Goal: Task Accomplishment & Management: Use online tool/utility

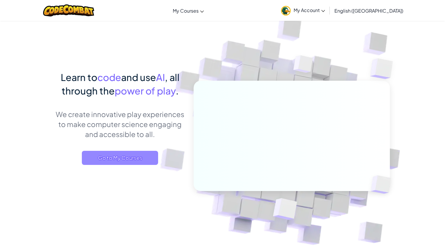
click at [123, 162] on span "Go to My Courses" at bounding box center [120, 158] width 76 height 14
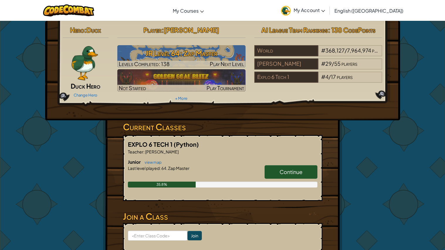
click at [281, 169] on span "Continue" at bounding box center [291, 172] width 23 height 7
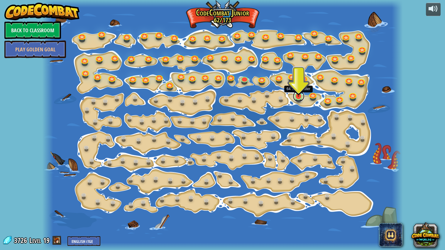
click at [301, 97] on link at bounding box center [299, 96] width 12 height 12
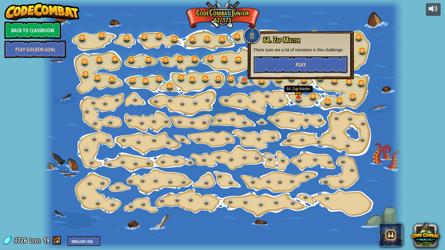
click at [275, 66] on button "Play" at bounding box center [301, 65] width 95 height 18
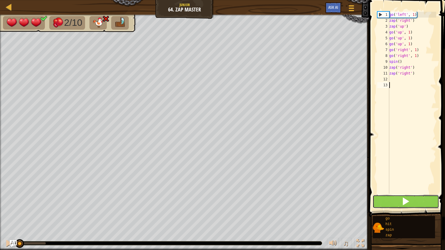
click at [386, 203] on button at bounding box center [406, 202] width 67 height 14
click at [384, 202] on button at bounding box center [406, 202] width 67 height 14
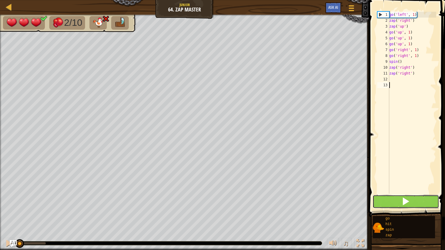
click at [384, 202] on button at bounding box center [406, 202] width 67 height 14
click at [383, 200] on button at bounding box center [406, 202] width 67 height 14
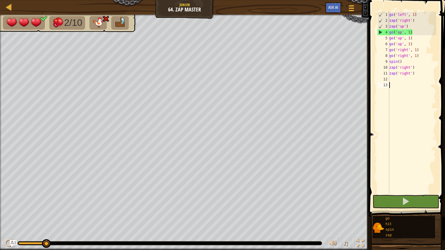
click at [411, 31] on div "go ( 'left' , 1 ) zap ( 'right' ) zap ( 'up' ) go ( 'up' , 1 ) go ( 'up' , 1 ) …" at bounding box center [412, 109] width 48 height 194
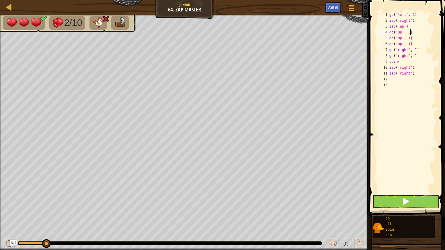
scroll to position [2, 1]
click at [415, 43] on div "go ( 'left' , 1 ) zap ( 'right' ) zap ( 'up' ) go ( 'up' , 3 ) go ( 'up' , 1 ) …" at bounding box center [412, 109] width 48 height 194
type textarea "g"
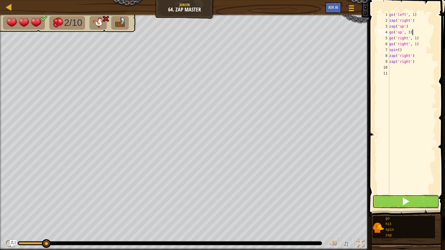
click at [404, 203] on span at bounding box center [406, 201] width 8 height 8
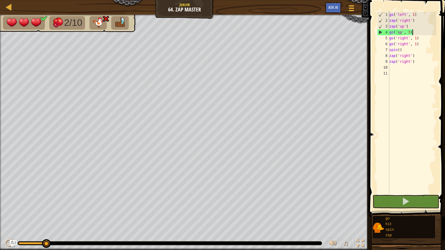
click at [417, 38] on div "go ( 'left' , 1 ) zap ( 'right' ) zap ( 'up' ) go ( 'up' , 3 ) go ( 'right' , 1…" at bounding box center [412, 109] width 48 height 194
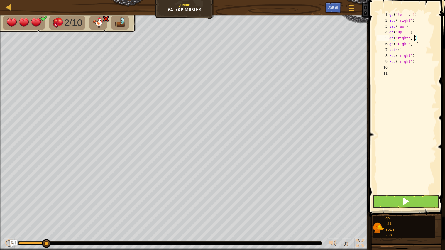
scroll to position [2, 2]
click at [419, 45] on div "go ( 'left' , 1 ) zap ( 'right' ) zap ( 'up' ) go ( 'up' , 3 ) go ( 'right' , 2…" at bounding box center [412, 109] width 48 height 194
type textarea "g"
drag, startPoint x: 46, startPoint y: 243, endPoint x: 24, endPoint y: 241, distance: 21.5
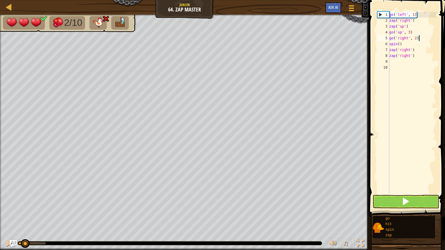
click at [24, 241] on div at bounding box center [25, 243] width 9 height 9
click at [418, 57] on div "go ( 'left' , 1 ) zap ( 'right' ) zap ( 'up' ) go ( 'up' , 3 ) go ( 'right' , 2…" at bounding box center [412, 109] width 48 height 194
type textarea "z"
type textarea "s"
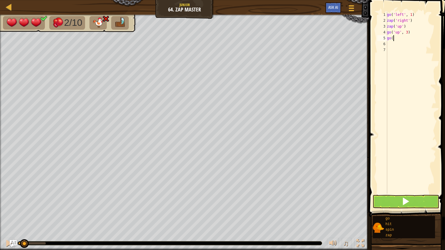
type textarea "g"
type textarea "z"
type textarea "g"
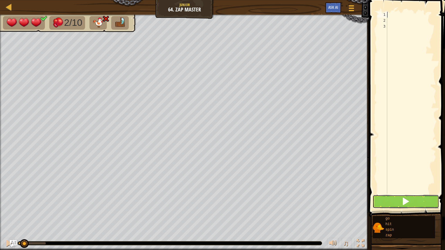
click at [405, 205] on span at bounding box center [406, 201] width 8 height 8
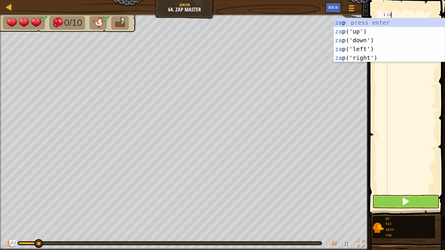
type textarea "zap"
click at [431, 31] on div "zap press enter zap ('up') press enter zap ('down') press enter zap ('left') pr…" at bounding box center [389, 49] width 111 height 62
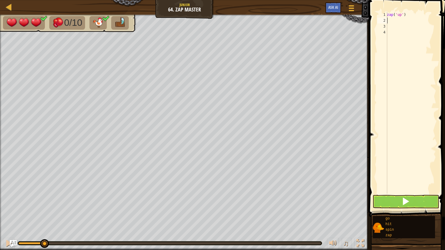
scroll to position [2, 0]
type textarea "go"
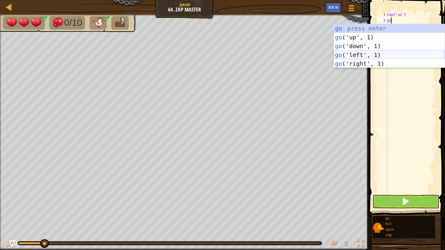
click at [359, 54] on div "go press enter go ('up', 1) press enter go ('down', 1) press enter go ('left', …" at bounding box center [389, 55] width 111 height 62
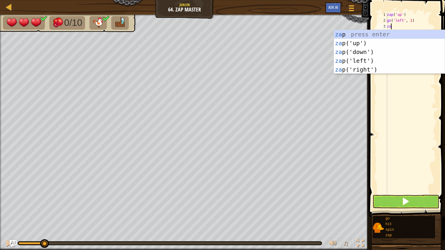
type textarea "zap"
click at [368, 72] on div "zap press enter zap ('up') press enter zap ('down') press enter zap ('left') pr…" at bounding box center [389, 61] width 111 height 62
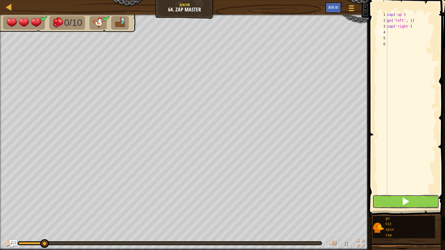
click at [416, 198] on button at bounding box center [406, 202] width 67 height 14
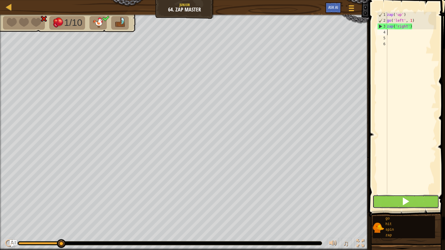
click at [416, 198] on button at bounding box center [406, 202] width 67 height 14
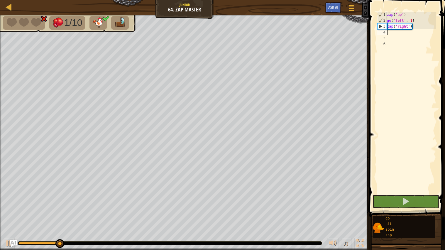
click at [417, 28] on div "zap ( 'up' ) go ( 'left' , 1 ) zap ( 'right' )" at bounding box center [411, 109] width 50 height 194
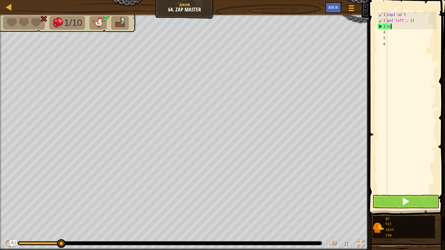
type textarea "z"
click at [421, 21] on div "zap ( 'up' ) go ( 'left' , 1 )" at bounding box center [411, 109] width 50 height 194
type textarea "g"
type textarea "z"
click at [417, 198] on button at bounding box center [406, 202] width 67 height 14
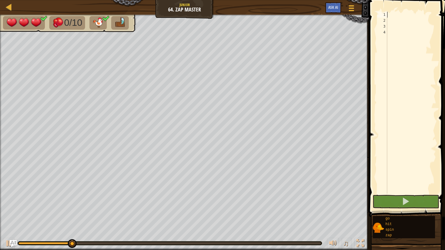
click at [73, 243] on div at bounding box center [72, 243] width 9 height 9
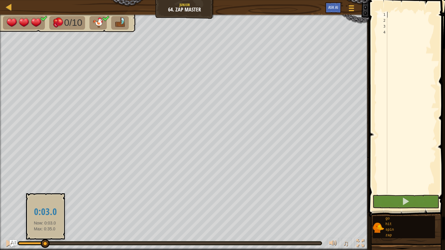
drag, startPoint x: 74, startPoint y: 245, endPoint x: 0, endPoint y: 239, distance: 74.5
click at [0, 239] on div "♫" at bounding box center [184, 242] width 369 height 18
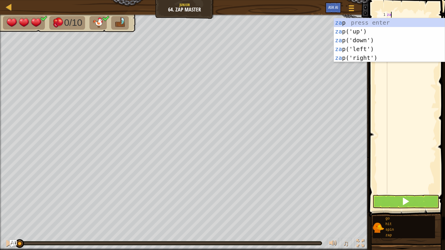
type textarea "zap"
click at [360, 29] on div "zap press enter zap ('up') press enter zap ('down') press enter zap ('left') pr…" at bounding box center [389, 49] width 111 height 62
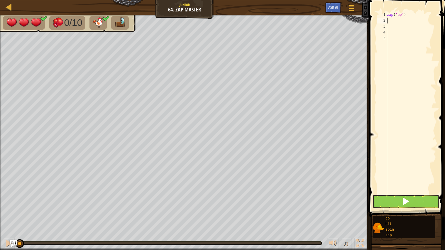
scroll to position [2, 0]
type textarea "zap"
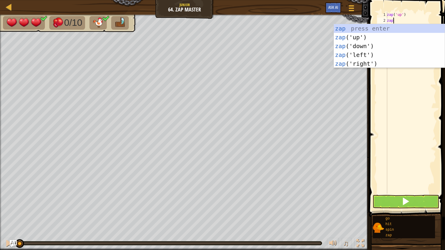
scroll to position [2, 0]
click at [365, 63] on div "zap press enter zap ('up') press enter zap ('down') press enter zap ('left') pr…" at bounding box center [389, 55] width 111 height 62
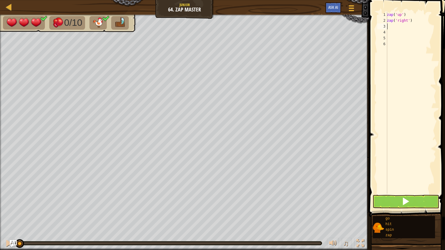
scroll to position [2, 0]
click at [403, 204] on span at bounding box center [406, 201] width 8 height 8
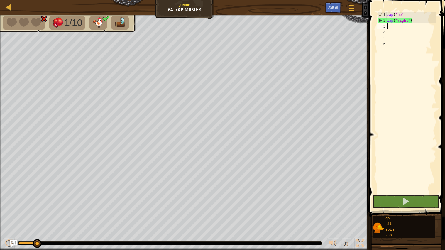
click at [421, 22] on div "zap ( 'up' ) zap ( 'right' )" at bounding box center [411, 109] width 50 height 194
type textarea "z"
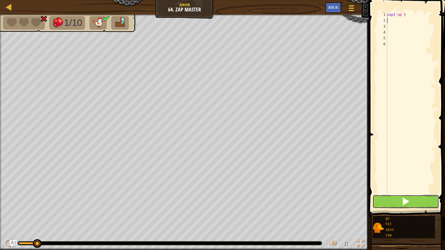
click at [432, 199] on button at bounding box center [406, 202] width 67 height 14
